Goal: Find specific page/section: Find specific page/section

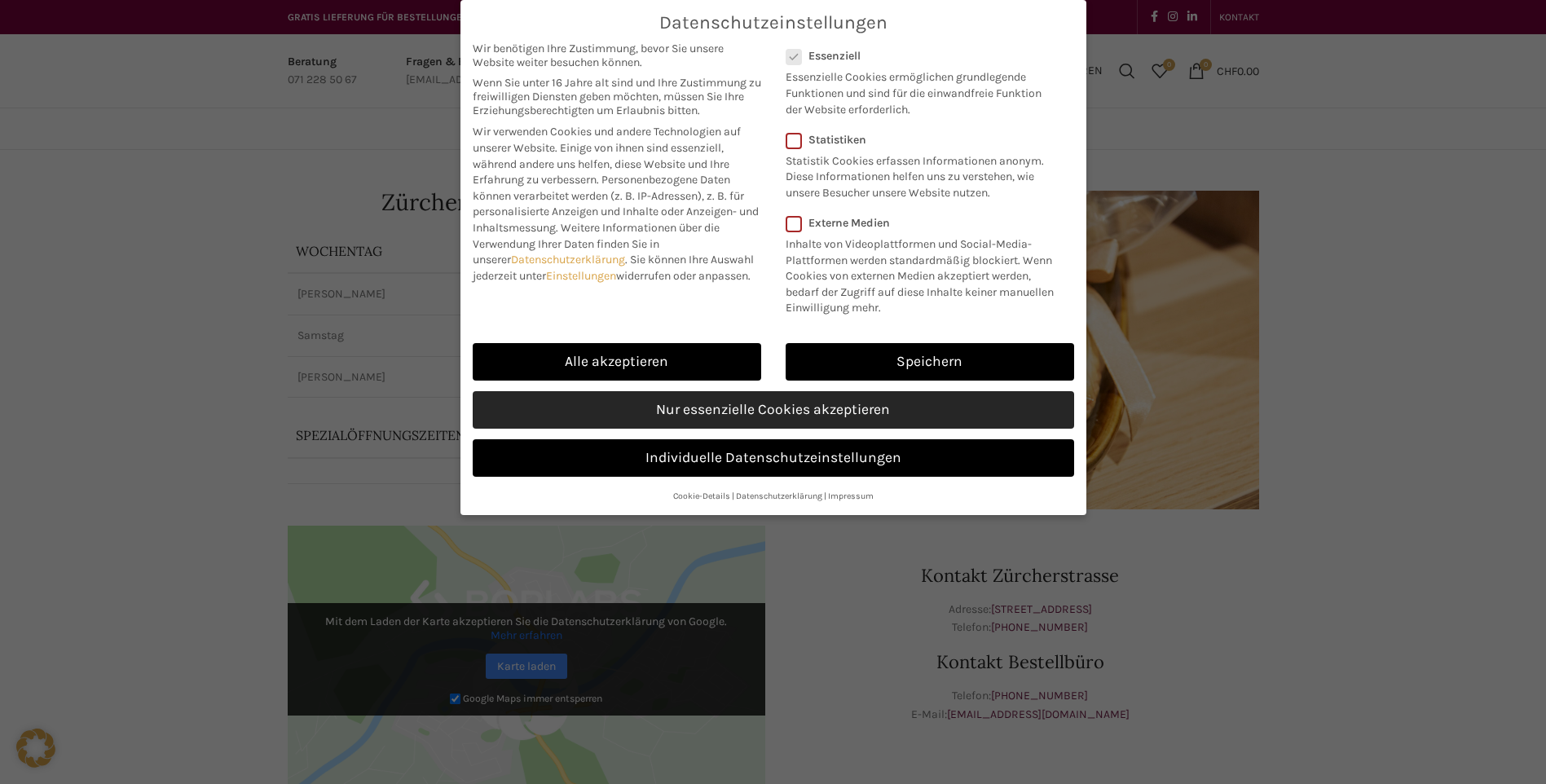
click at [925, 397] on link "Nur essenzielle Cookies akzeptieren" at bounding box center [773, 410] width 601 height 38
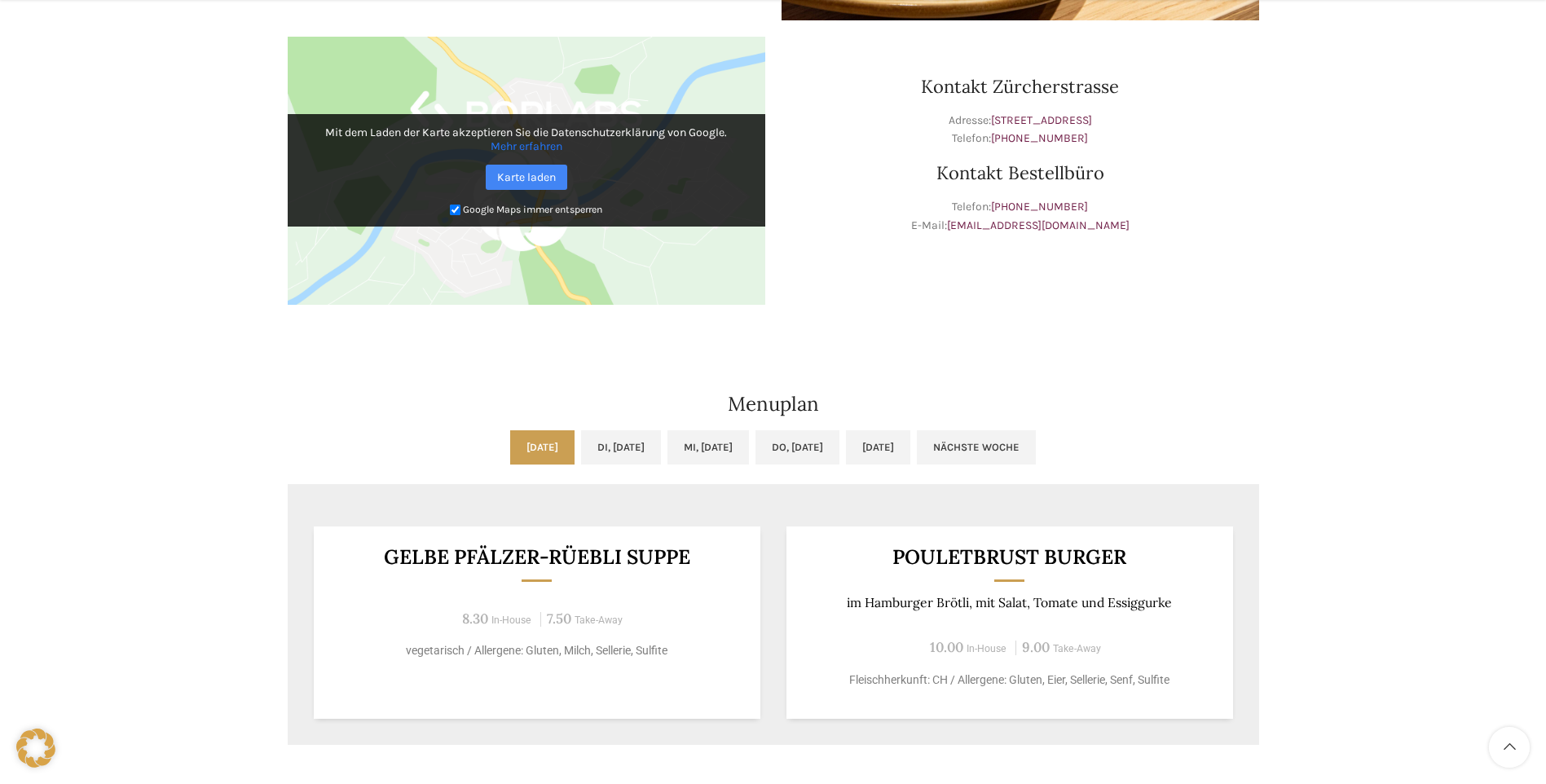
scroll to position [570, 0]
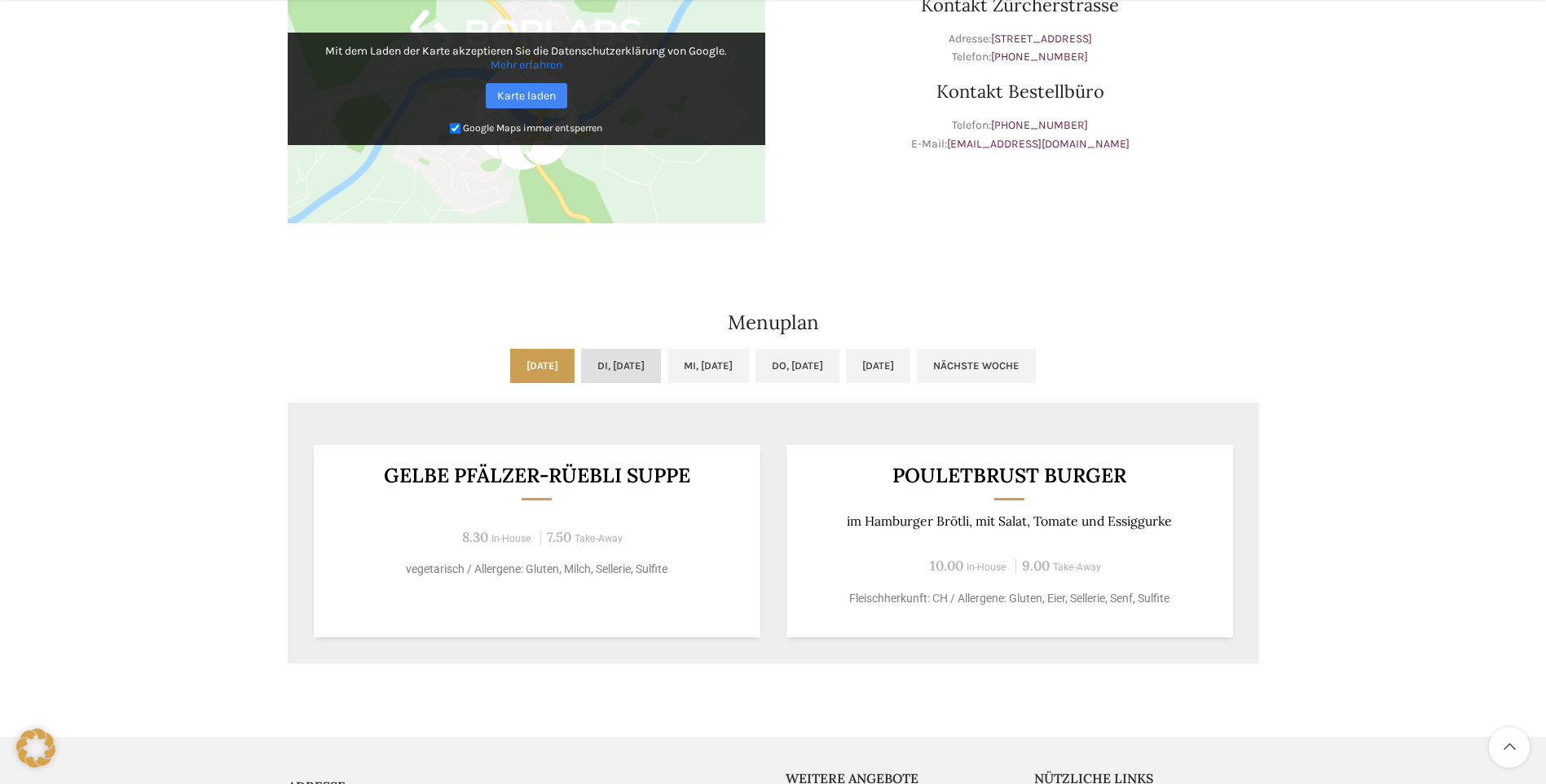
click at [616, 376] on link "Di, [DATE]" at bounding box center [621, 367] width 80 height 35
click at [510, 354] on link "[DATE]" at bounding box center [542, 367] width 64 height 35
click at [679, 368] on link "Mi, [DATE]" at bounding box center [708, 367] width 82 height 35
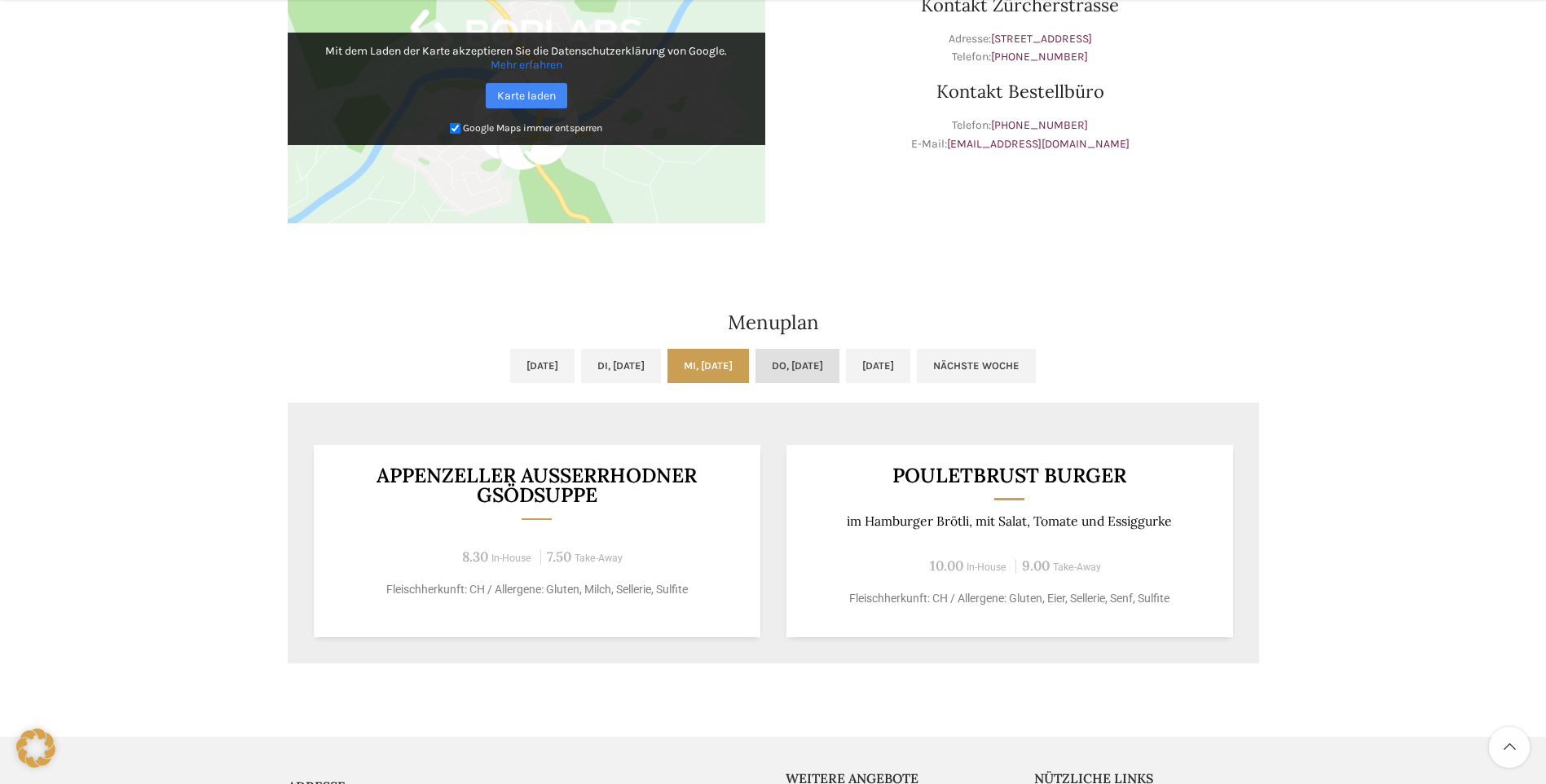
click at [840, 367] on link "Do, [DATE]" at bounding box center [797, 367] width 84 height 35
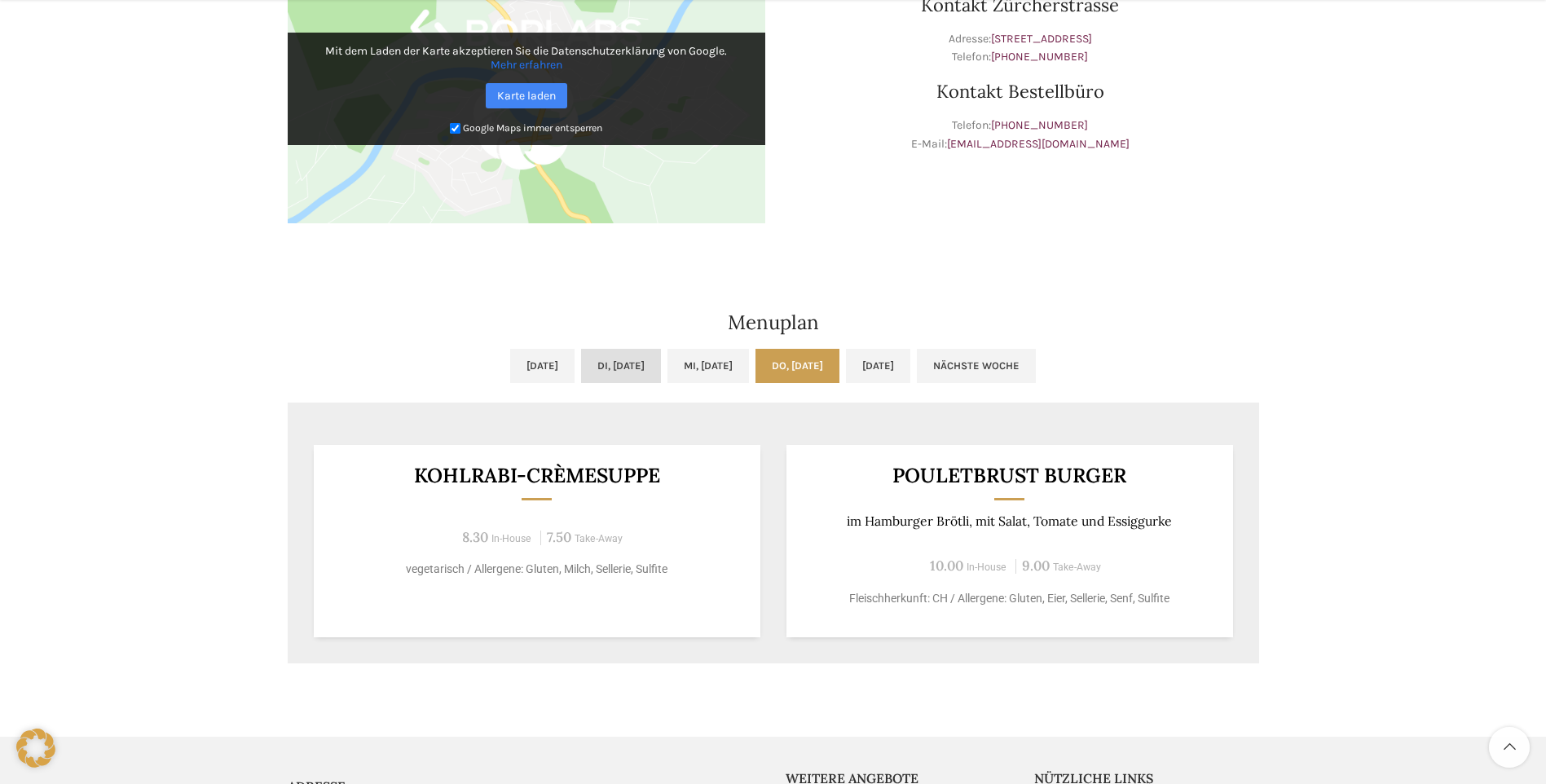
click at [581, 365] on link "Di, [DATE]" at bounding box center [621, 367] width 80 height 35
click at [548, 366] on ul "[DATE] Di, [DATE] Mi, [DATE] Do, [DATE] [DATE] Nächste Woche" at bounding box center [773, 376] width 972 height 54
click at [990, 357] on link "Nächste Woche" at bounding box center [976, 367] width 119 height 35
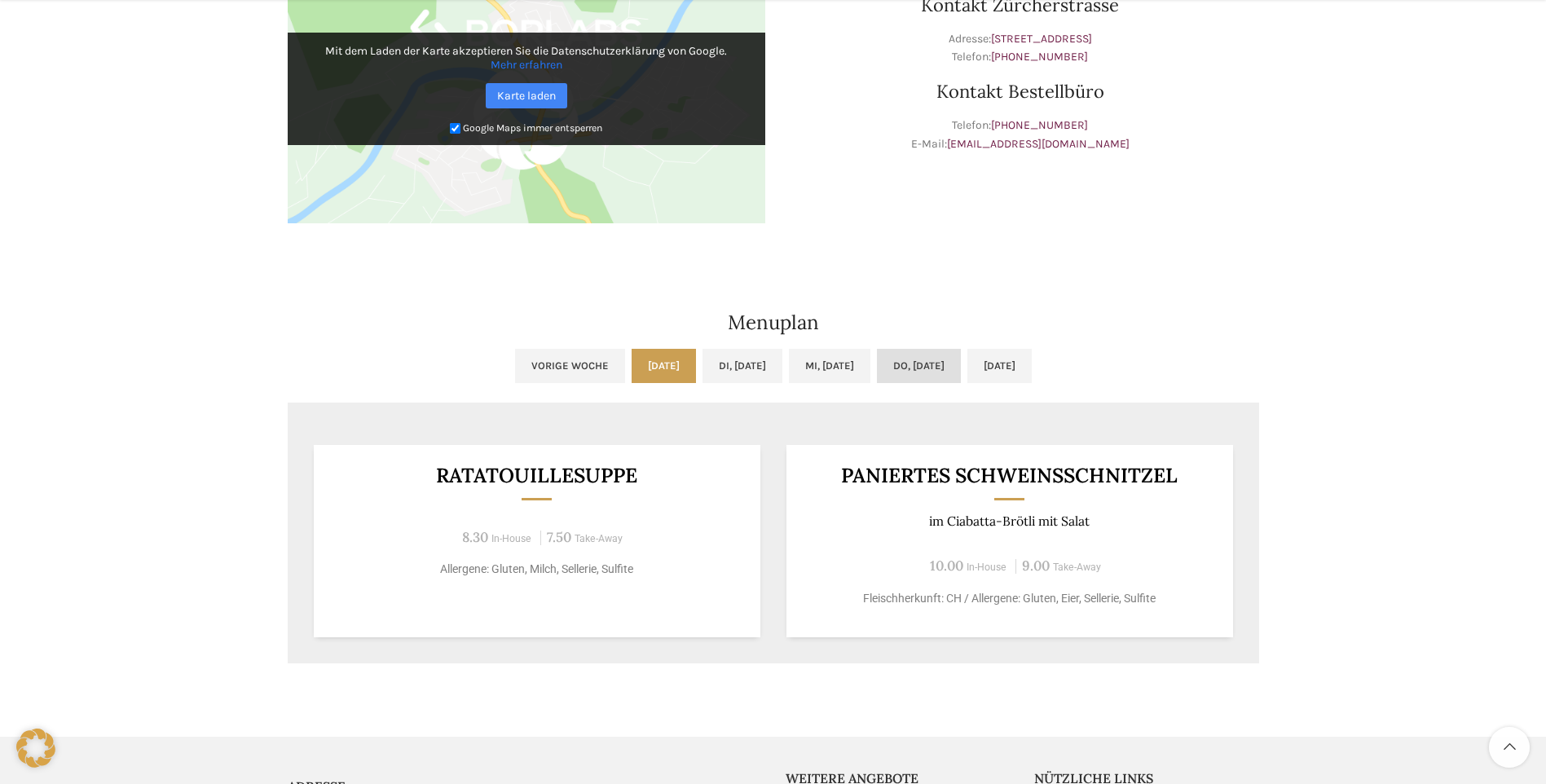
click at [924, 370] on link "Do, [DATE]" at bounding box center [919, 367] width 84 height 35
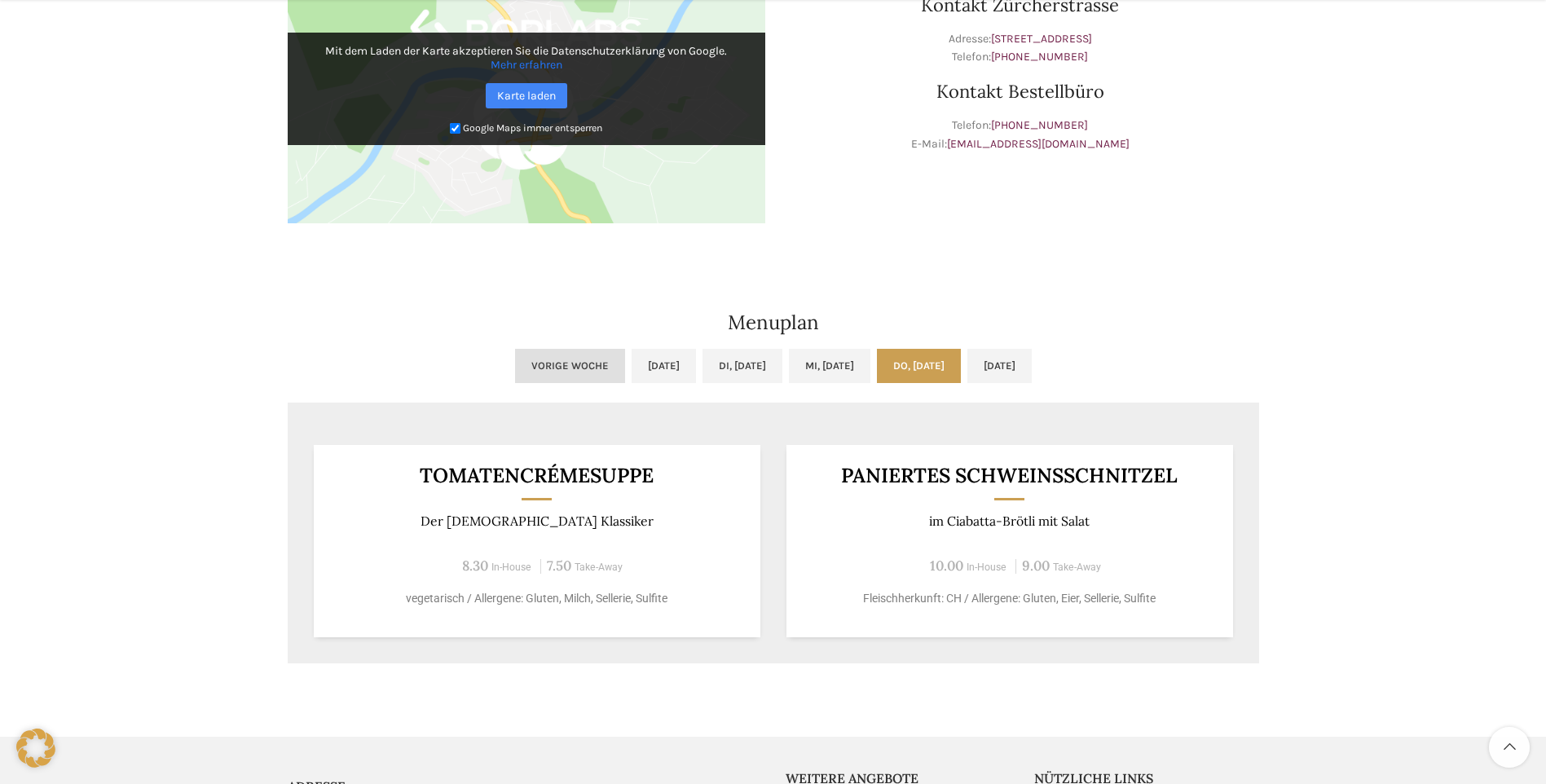
click at [515, 374] on link "Vorige Woche" at bounding box center [570, 367] width 110 height 35
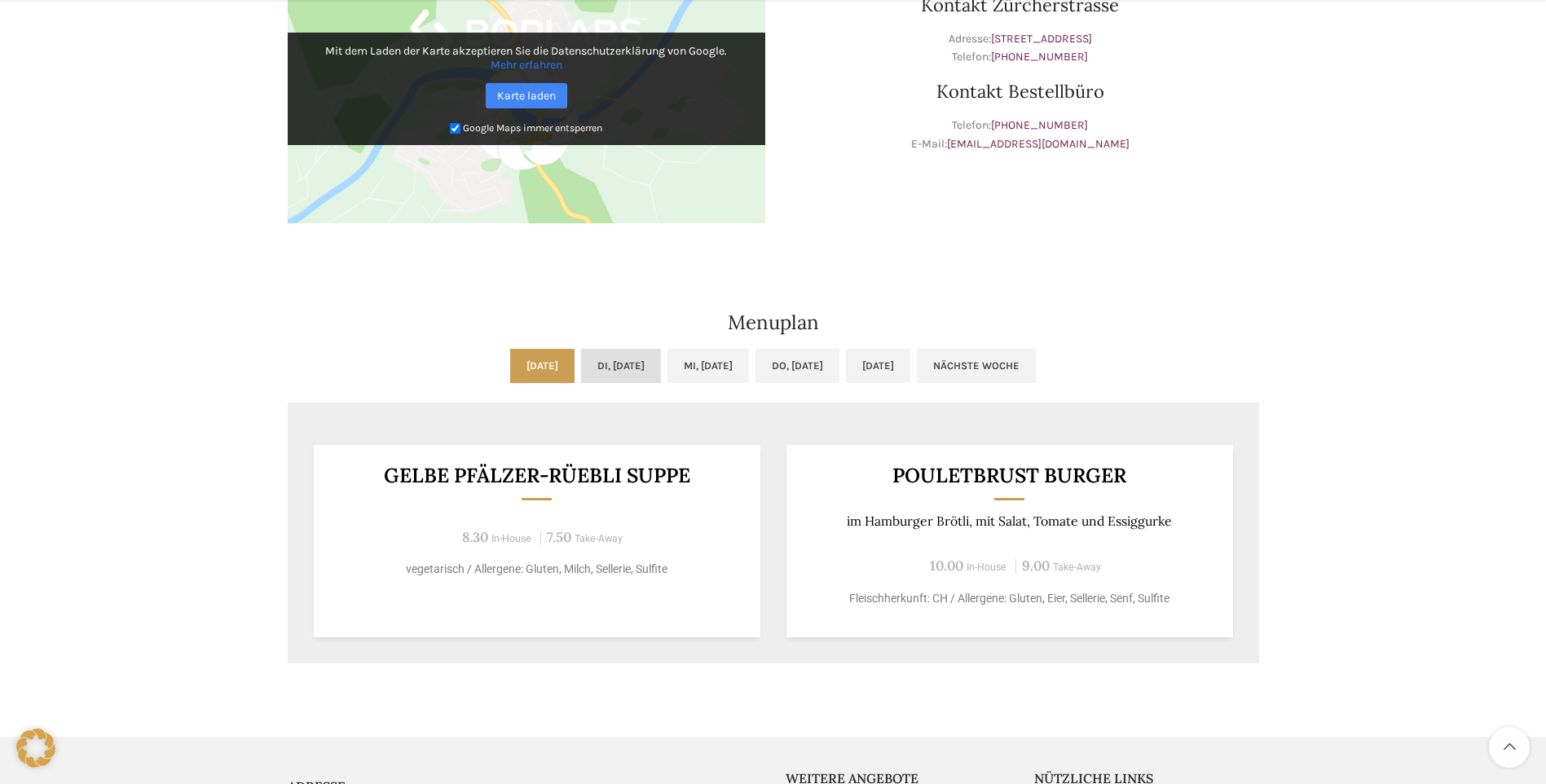
click at [595, 366] on link "Di, [DATE]" at bounding box center [621, 367] width 80 height 35
